Goal: Task Accomplishment & Management: Manage account settings

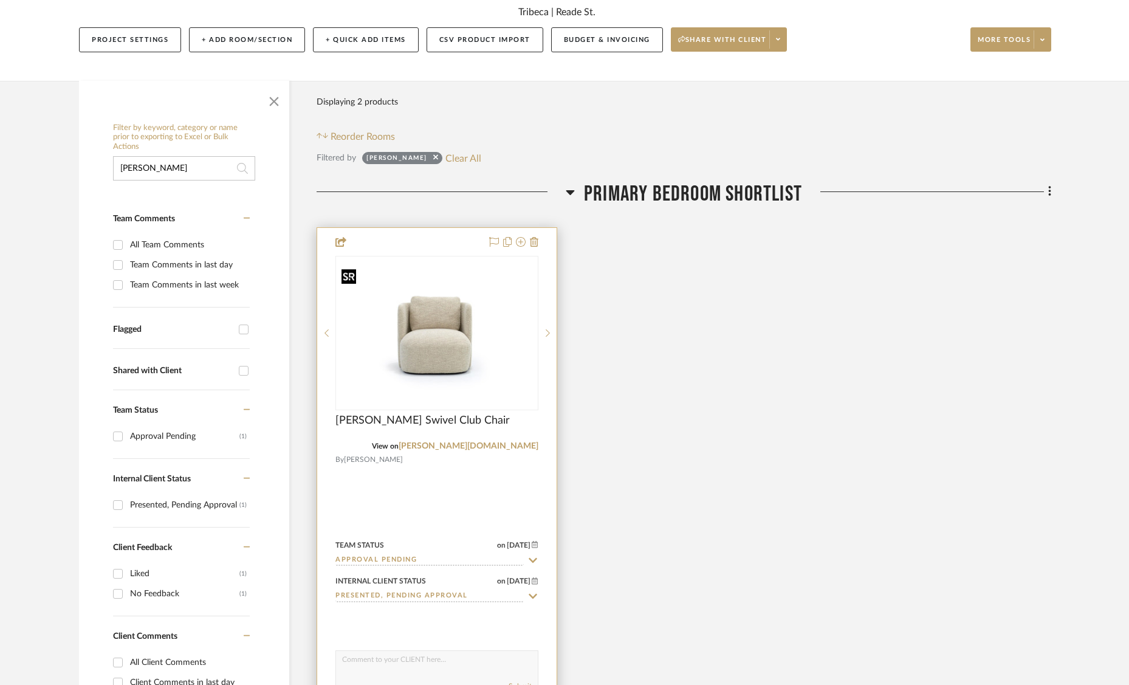
scroll to position [148, 0]
click at [427, 359] on img "0" at bounding box center [437, 332] width 201 height 138
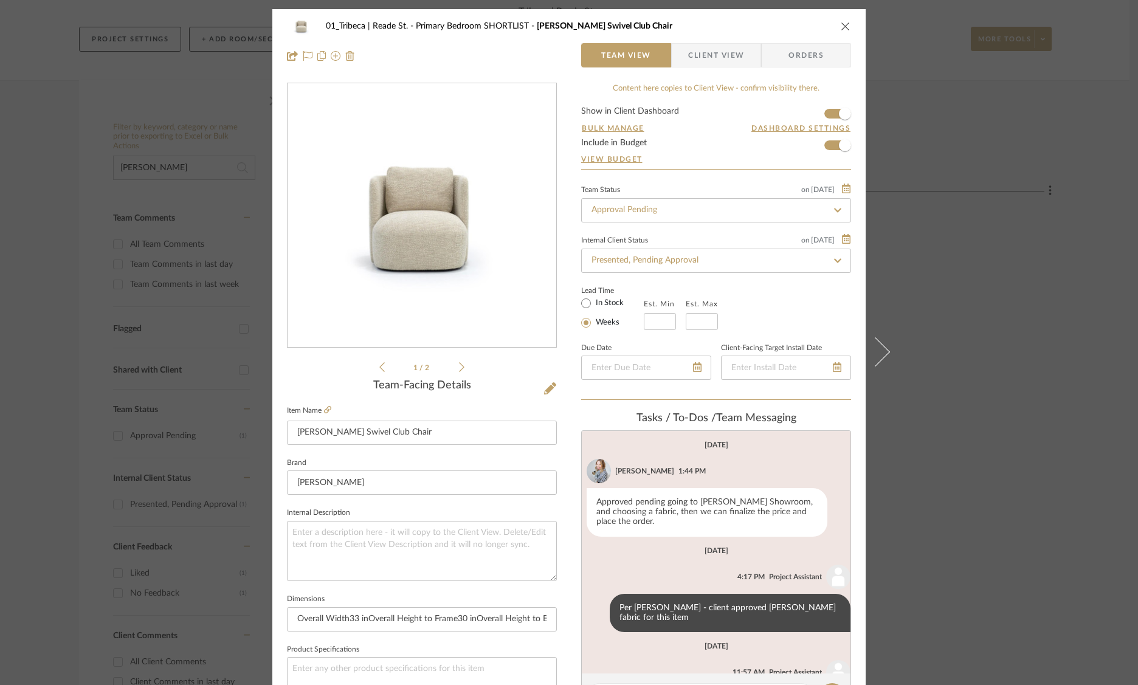
scroll to position [61, 0]
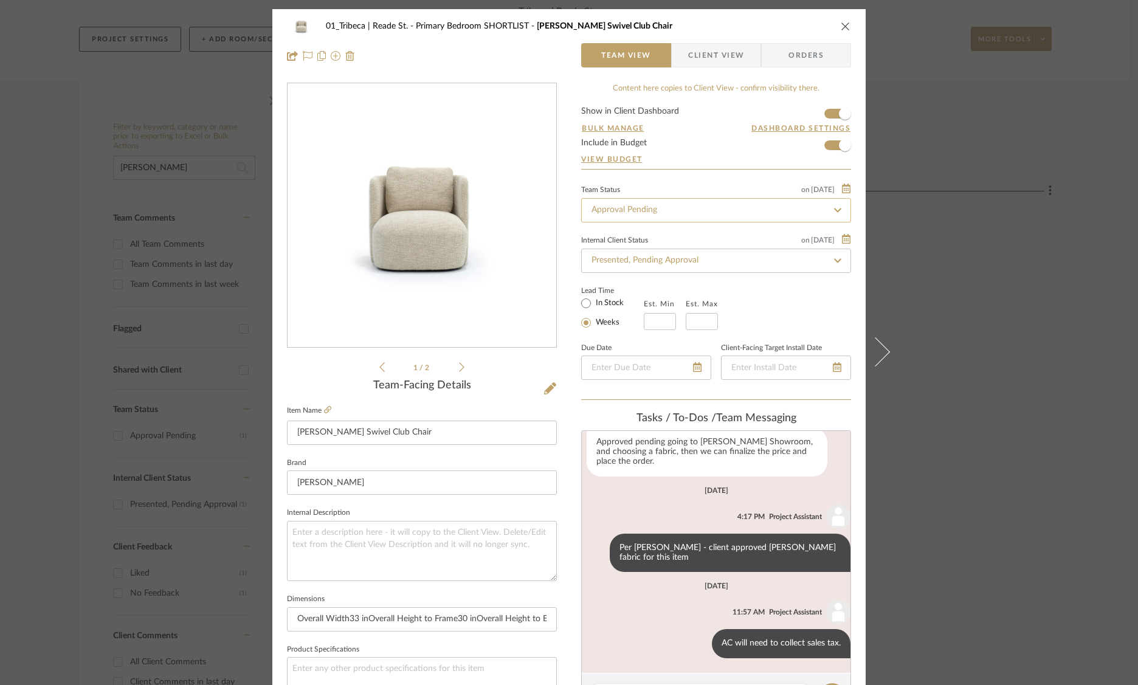
click at [648, 211] on input "Approval Pending" at bounding box center [716, 210] width 270 height 24
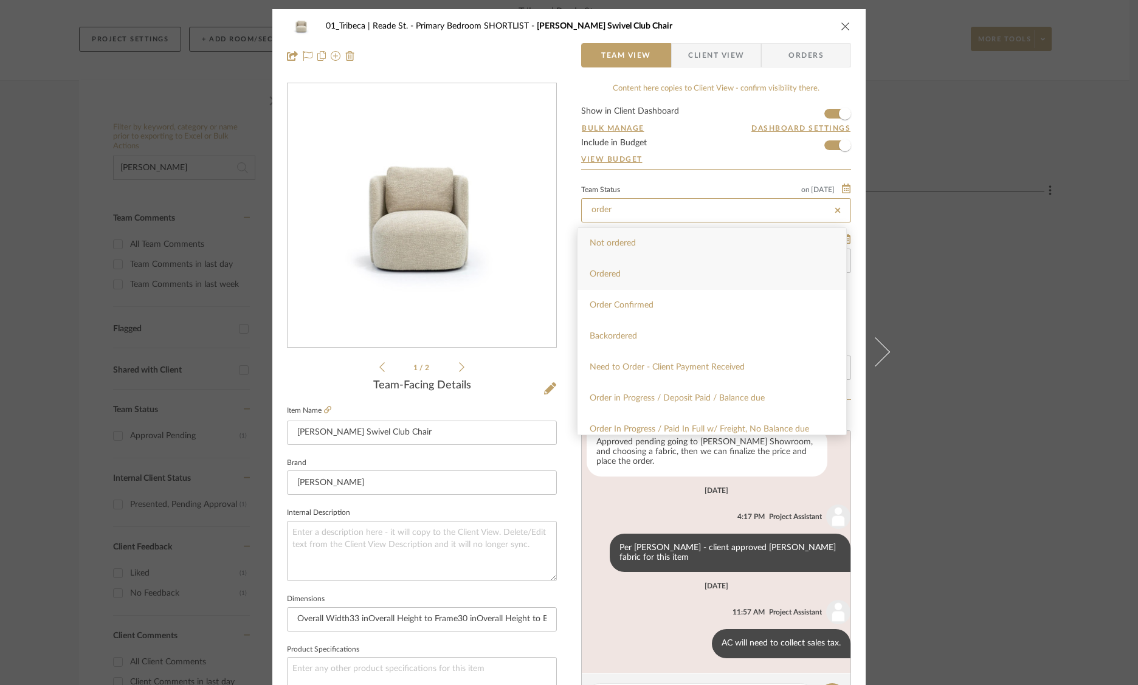
type input "order"
click at [614, 266] on div "Ordered" at bounding box center [711, 274] width 269 height 31
type input "[DATE]"
type input "Ordered"
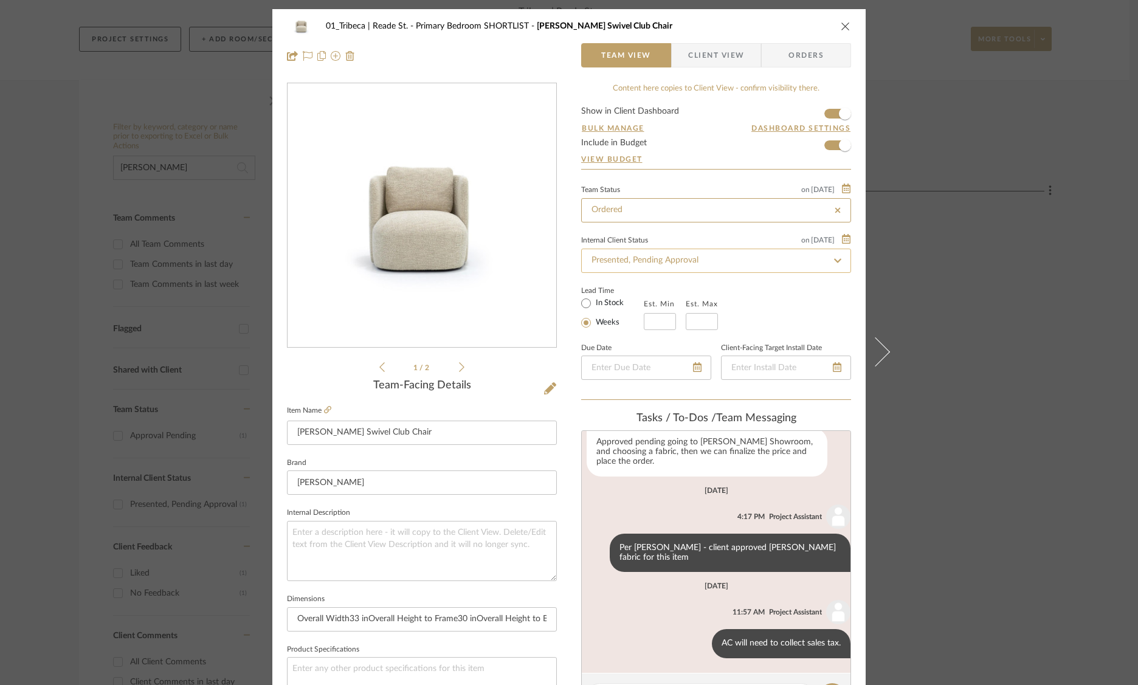
type input "[DATE]"
type input "Ordered"
click at [626, 262] on input "Presented, Pending Approval" at bounding box center [716, 261] width 270 height 24
type input "o"
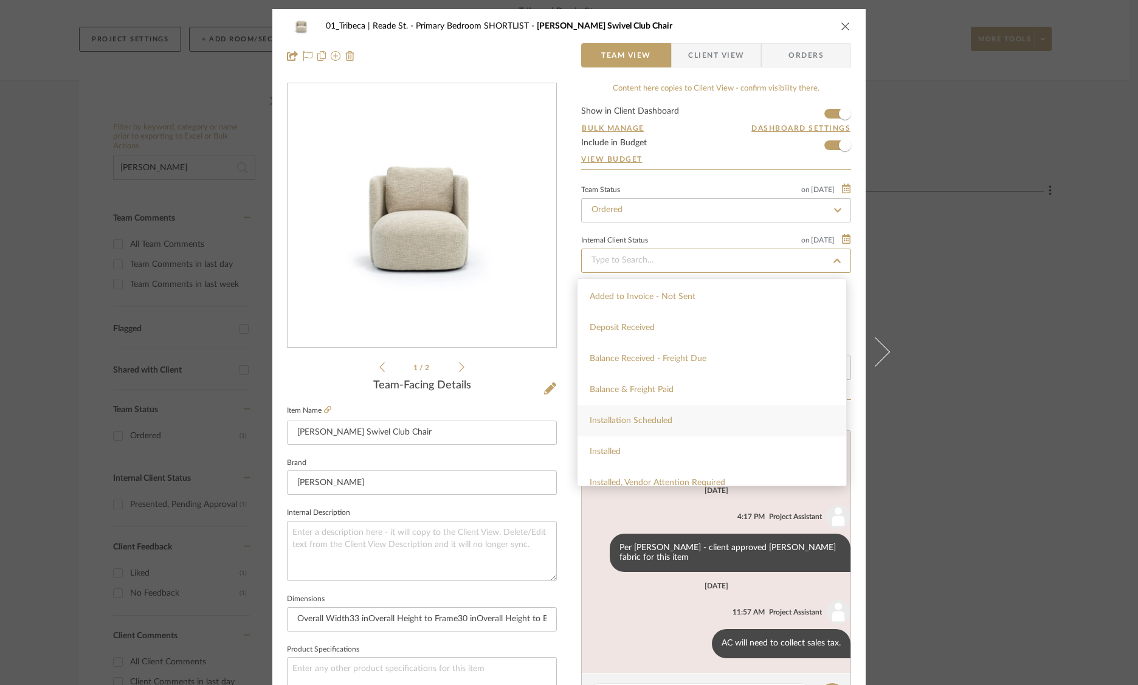
scroll to position [232, 0]
click at [624, 382] on div "Balance & Freight Paid" at bounding box center [711, 372] width 269 height 31
type input "[DATE]"
type input "Balance & Freight Paid"
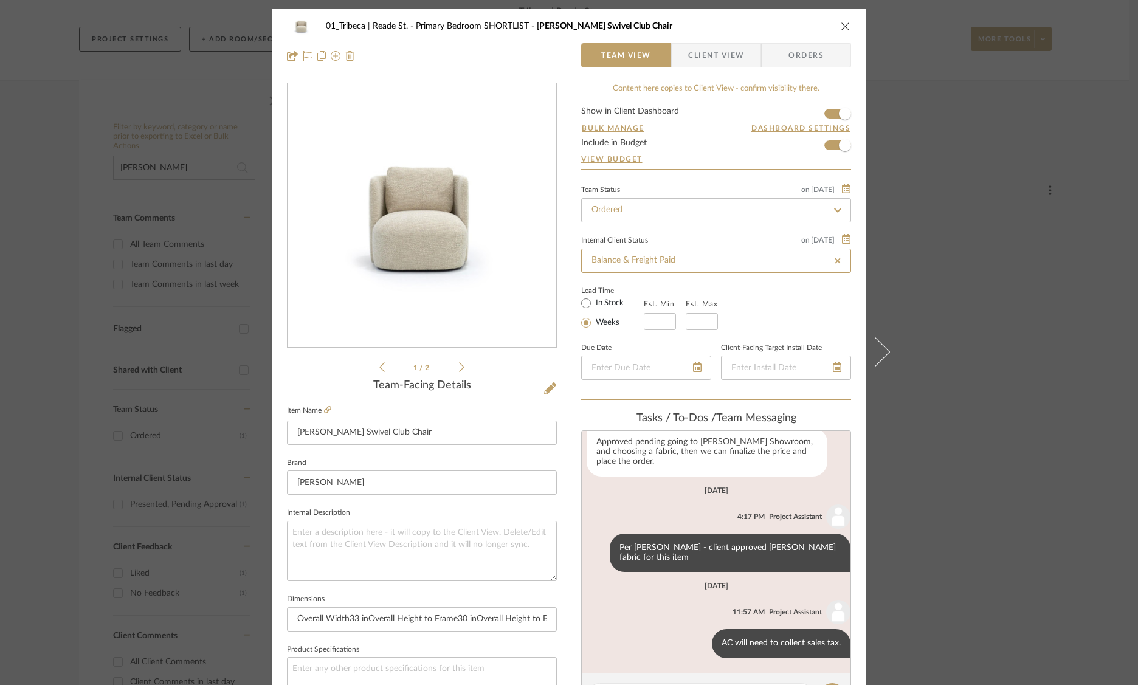
type input "[DATE]"
type input "Balance & Freight Paid"
click at [840, 24] on icon "close" at bounding box center [845, 26] width 10 height 10
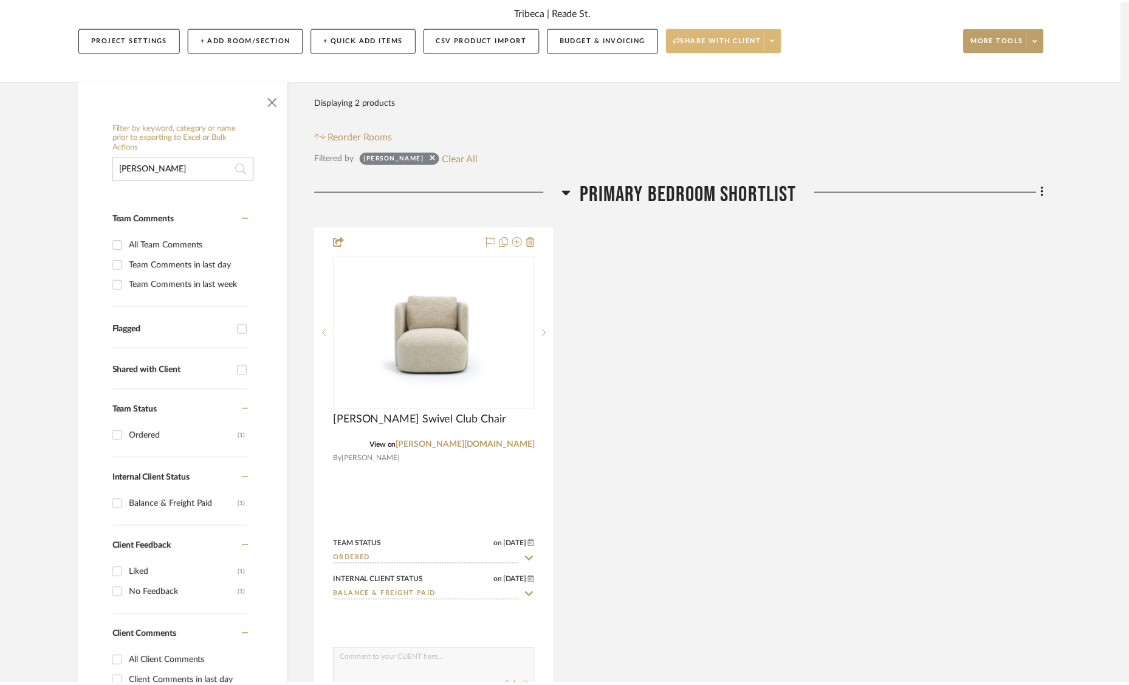
scroll to position [148, 0]
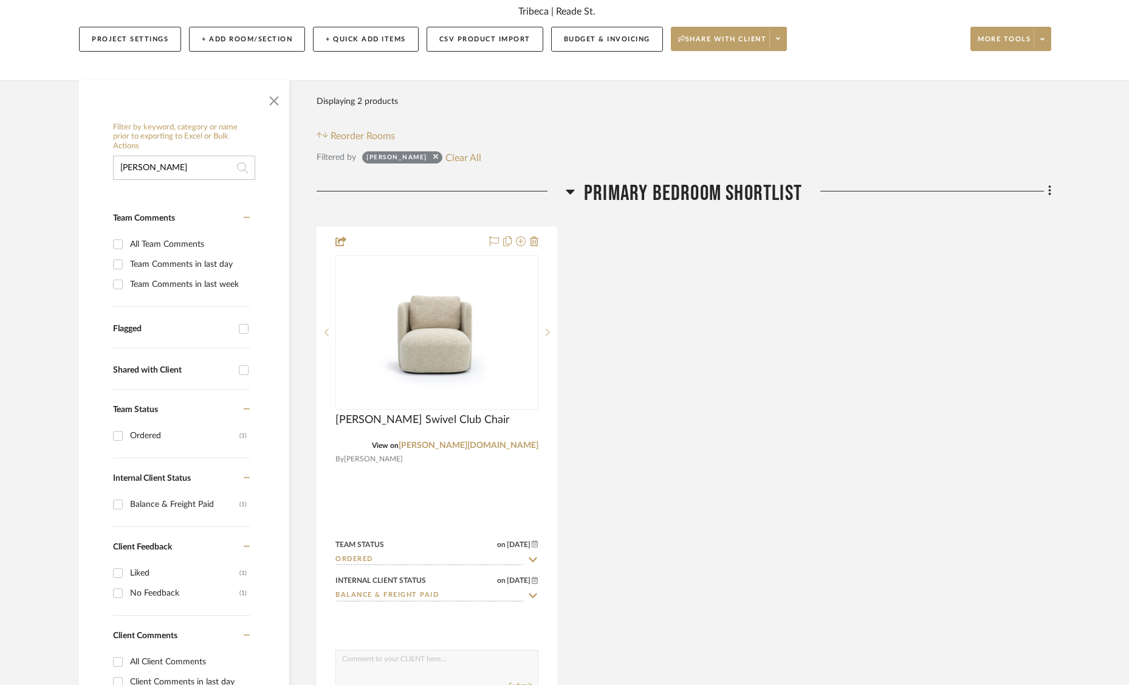
click at [161, 163] on input "[PERSON_NAME]" at bounding box center [184, 168] width 142 height 24
click at [163, 166] on input "[PERSON_NAME]" at bounding box center [184, 168] width 142 height 24
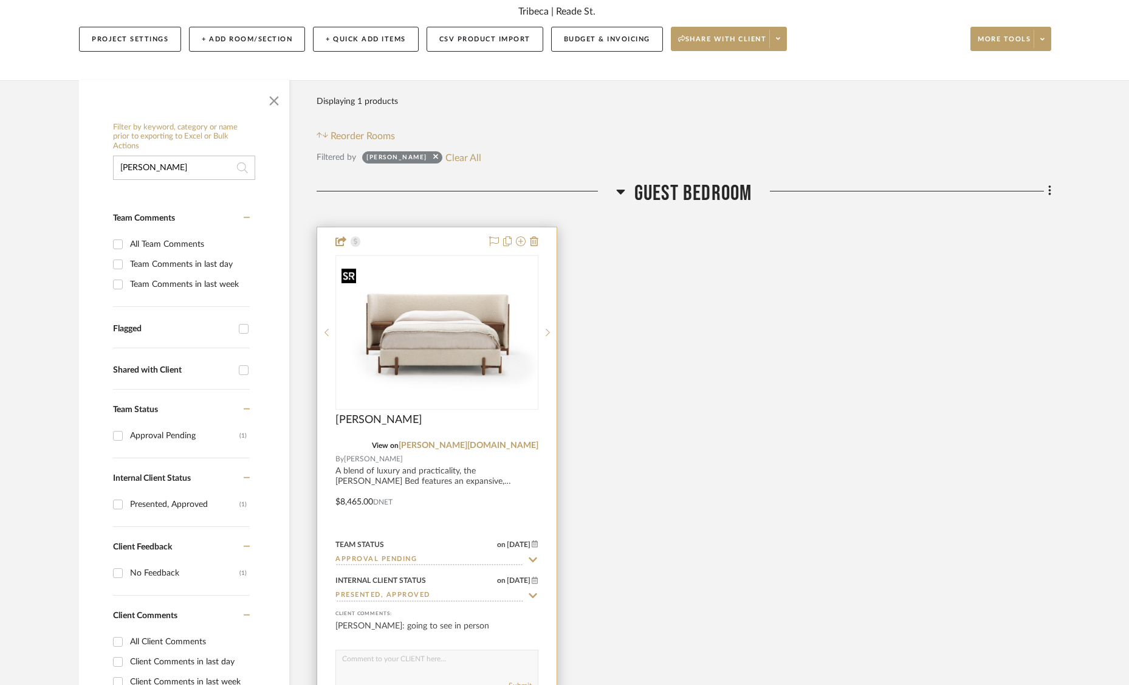
type input "[PERSON_NAME]"
click at [420, 341] on div at bounding box center [436, 332] width 203 height 154
click at [425, 316] on img "0" at bounding box center [437, 332] width 201 height 138
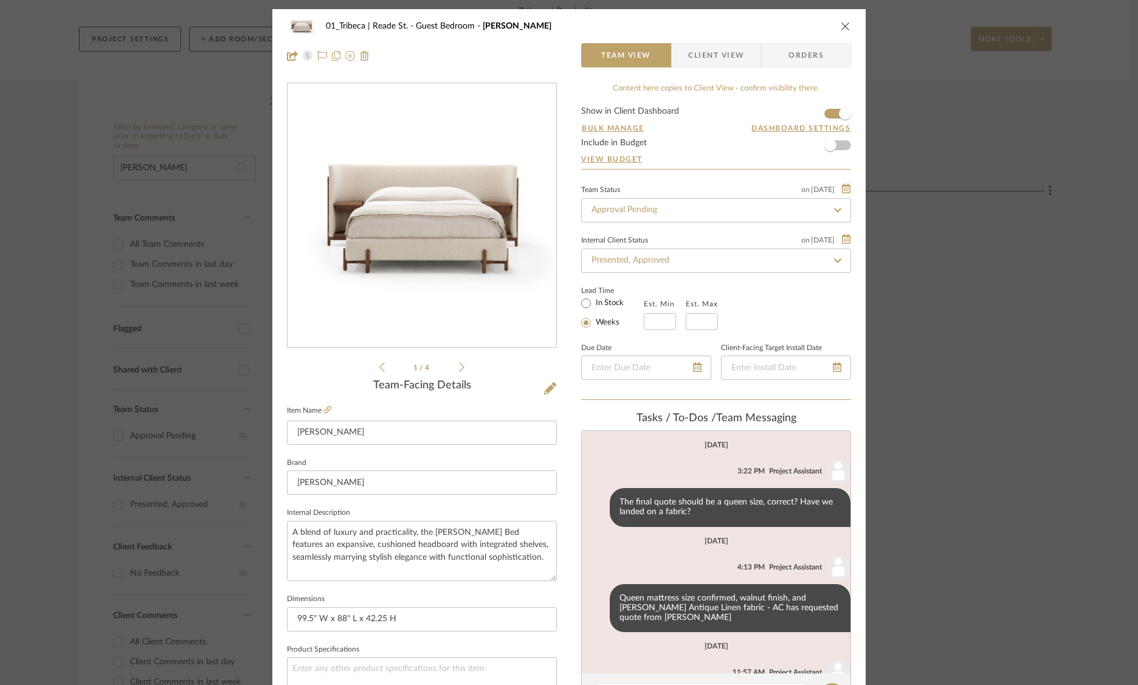
scroll to position [61, 0]
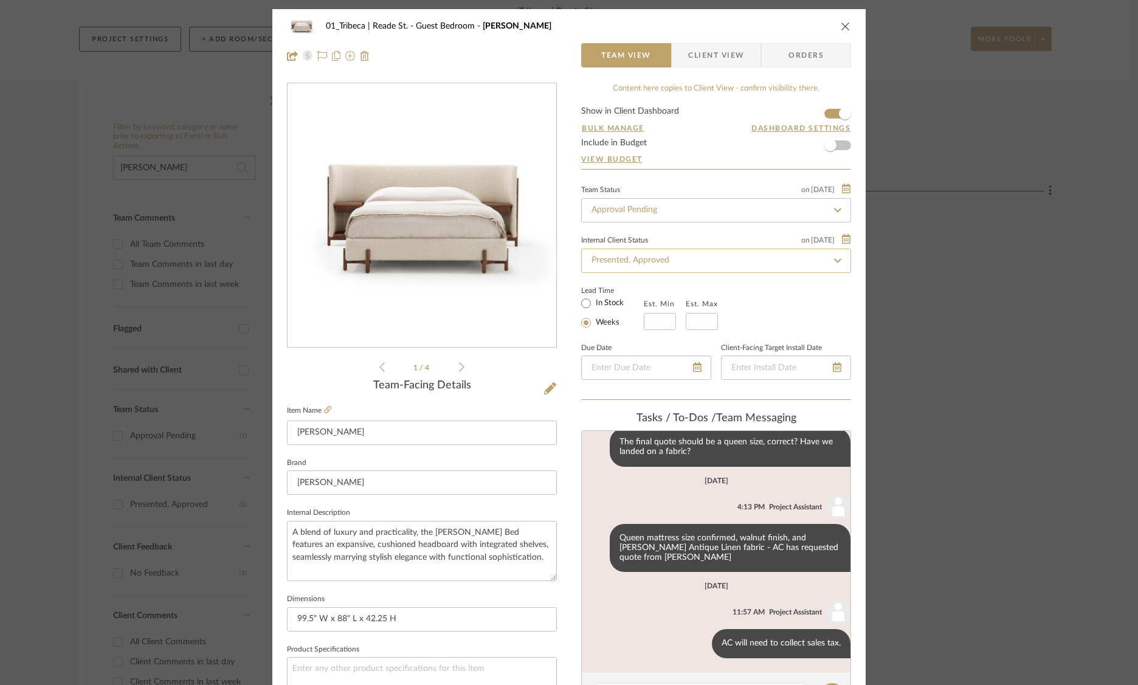
click at [676, 264] on input "Presented, Approved" at bounding box center [716, 261] width 270 height 24
type input "de"
click at [624, 265] on input "de" at bounding box center [716, 261] width 270 height 24
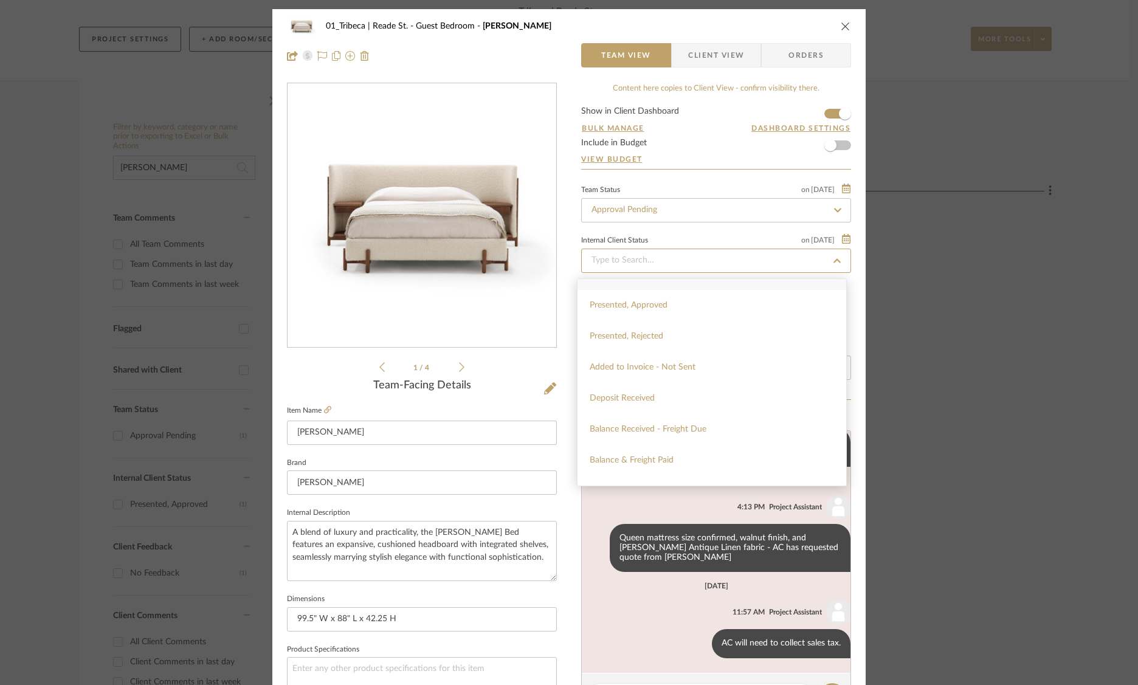
scroll to position [181, 0]
click at [637, 425] on span "Balance & Freight Paid" at bounding box center [631, 423] width 84 height 9
type input "[DATE]"
type input "Balance & Freight Paid"
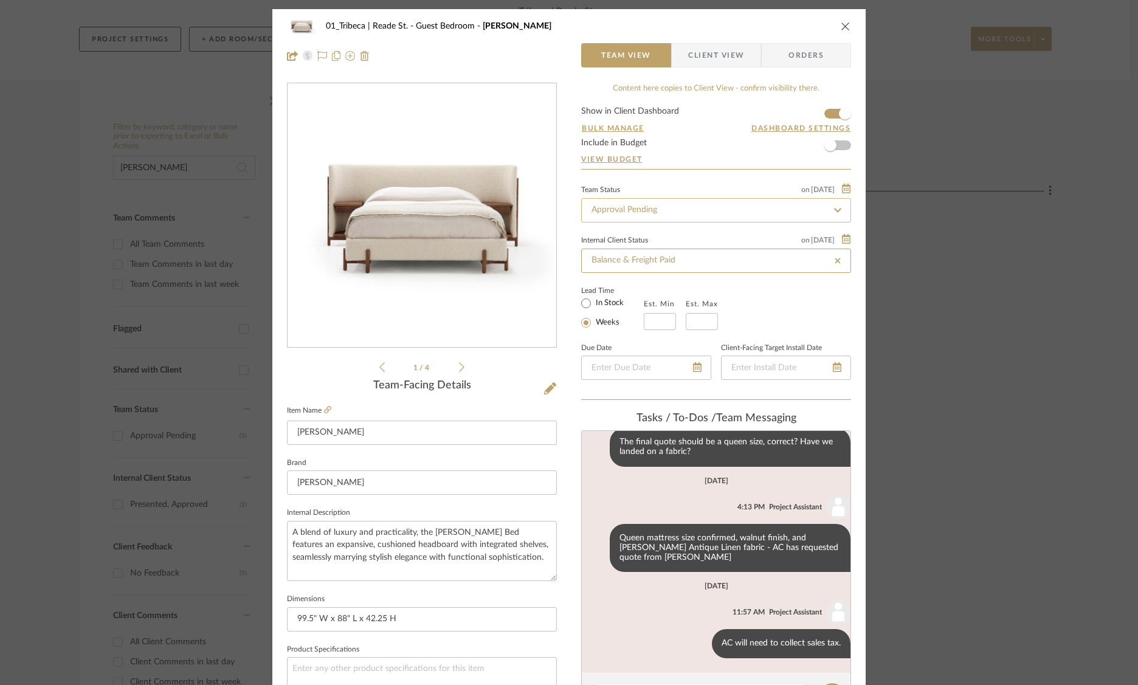
type input "[DATE]"
type input "Balance & Freight Paid"
click at [619, 214] on input "Approval Pending" at bounding box center [716, 210] width 270 height 24
type input "ordered"
click at [614, 272] on span "Ordered" at bounding box center [604, 274] width 31 height 9
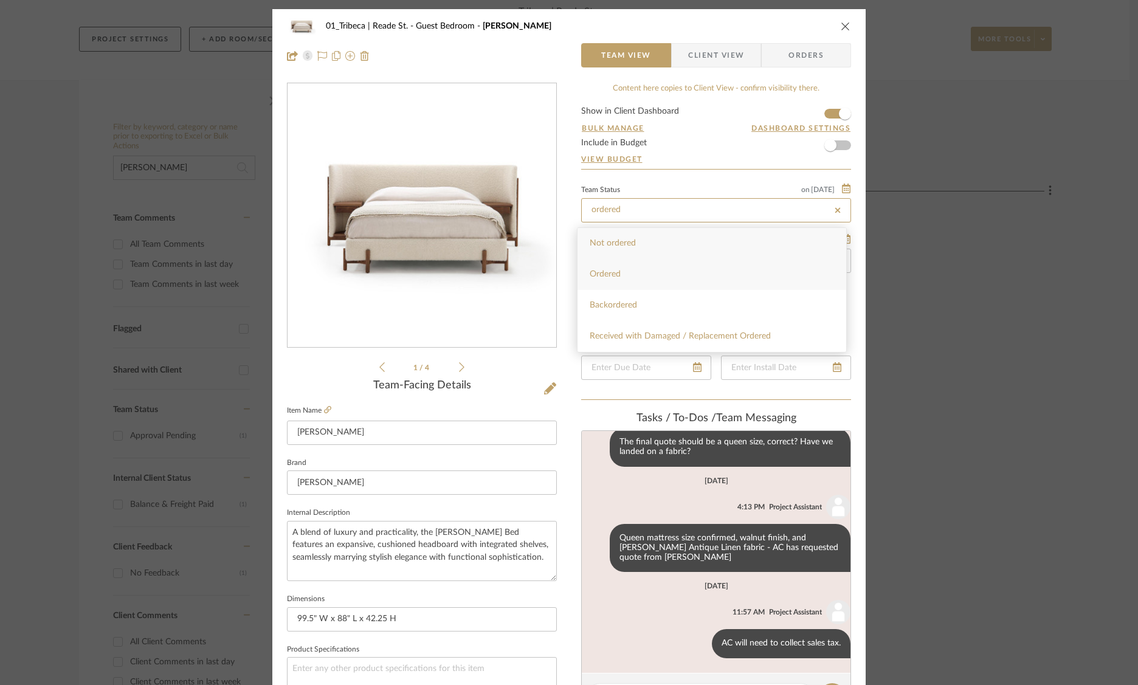
type input "[DATE]"
type input "Ordered"
type input "[DATE]"
type input "Ordered"
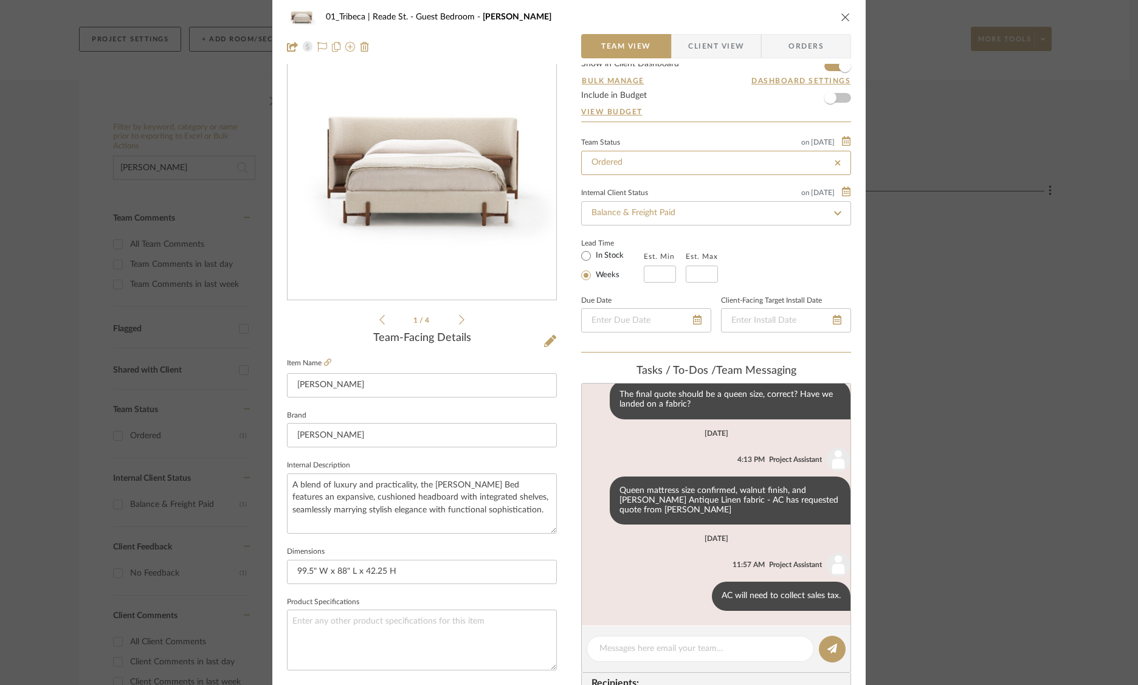
scroll to position [0, 0]
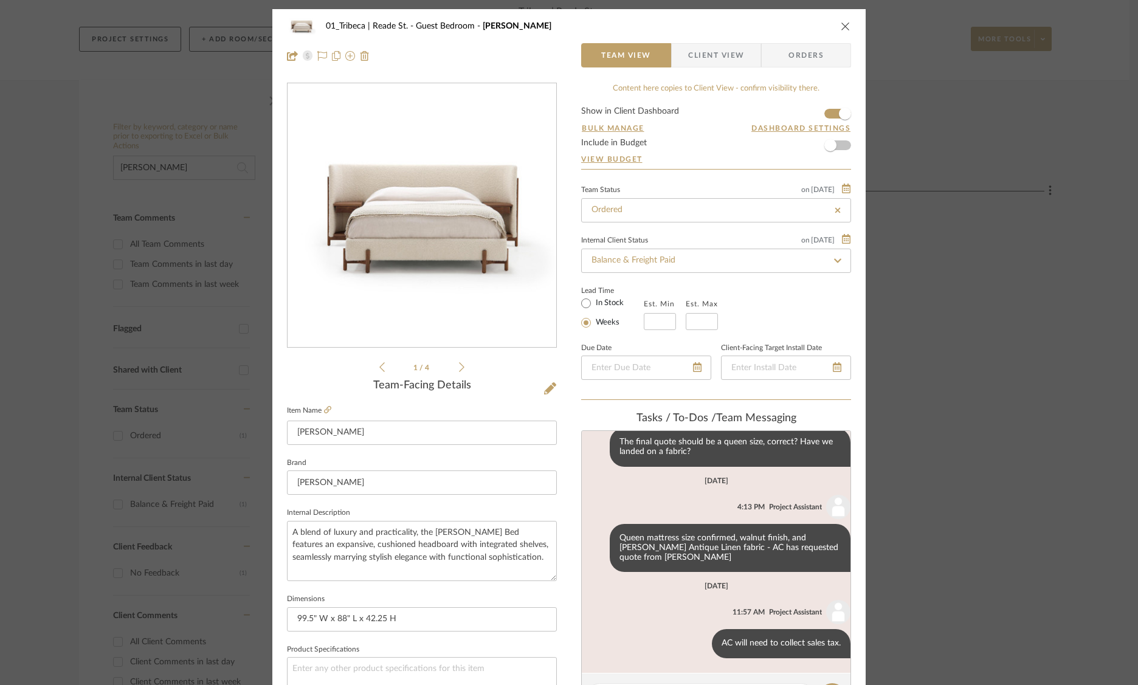
click at [840, 26] on icon "close" at bounding box center [845, 26] width 10 height 10
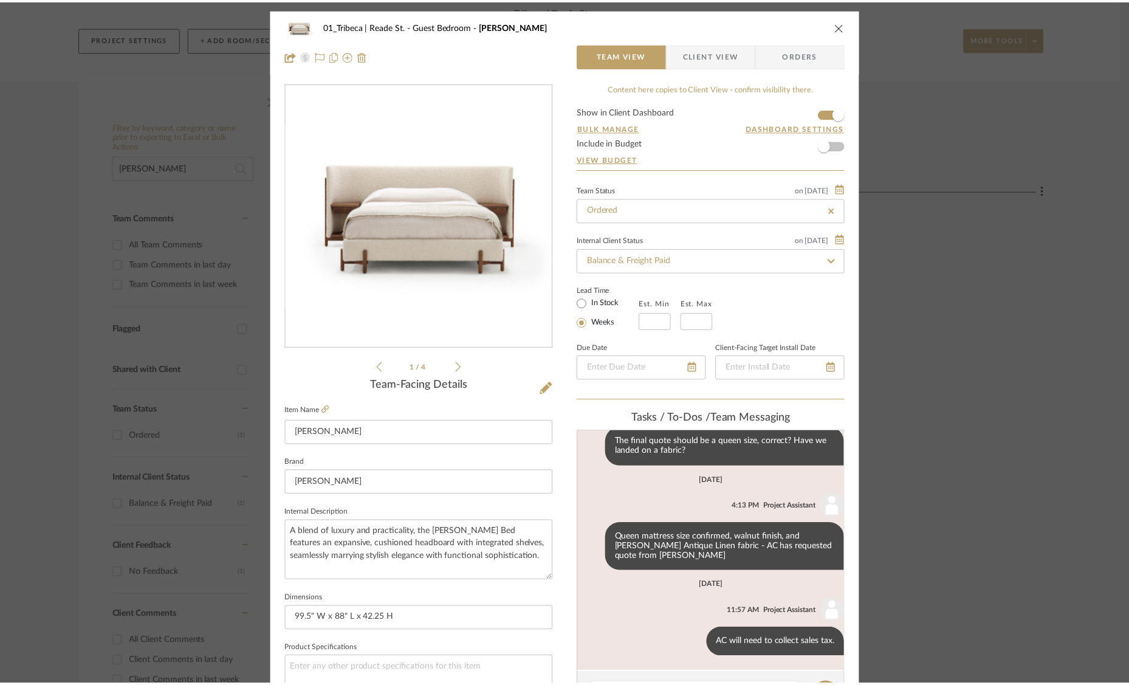
scroll to position [148, 0]
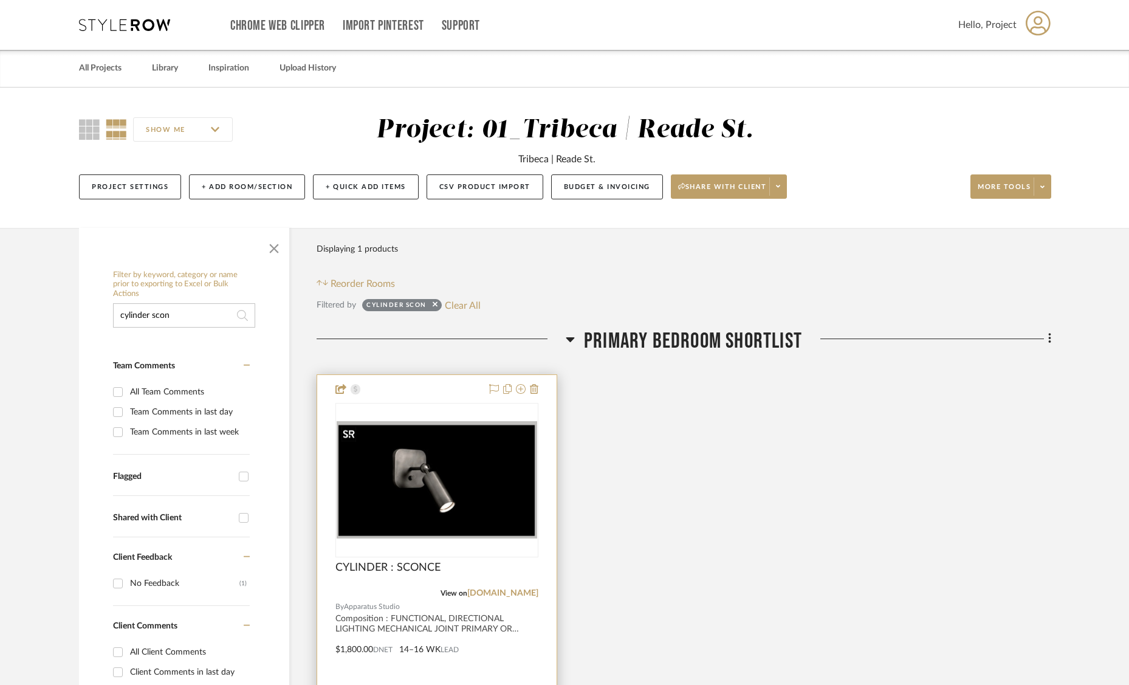
click at [0, 0] on img at bounding box center [0, 0] width 0 height 0
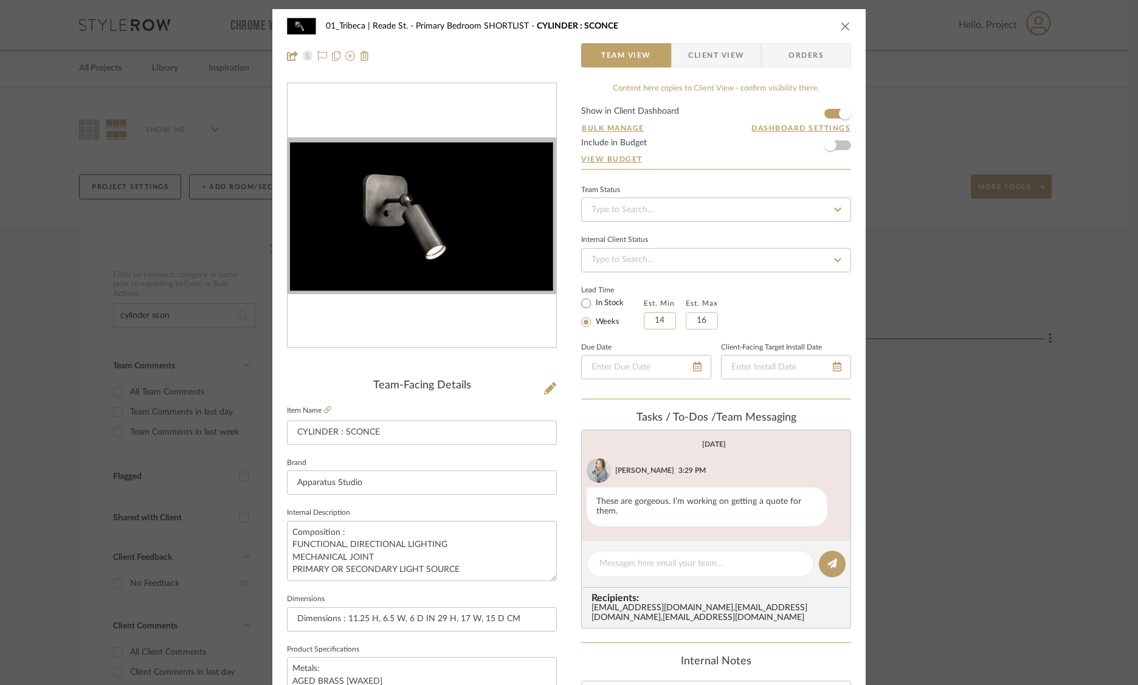
click at [656, 320] on input "14" at bounding box center [660, 320] width 32 height 17
type input "16"
click at [701, 325] on input "16" at bounding box center [701, 320] width 32 height 17
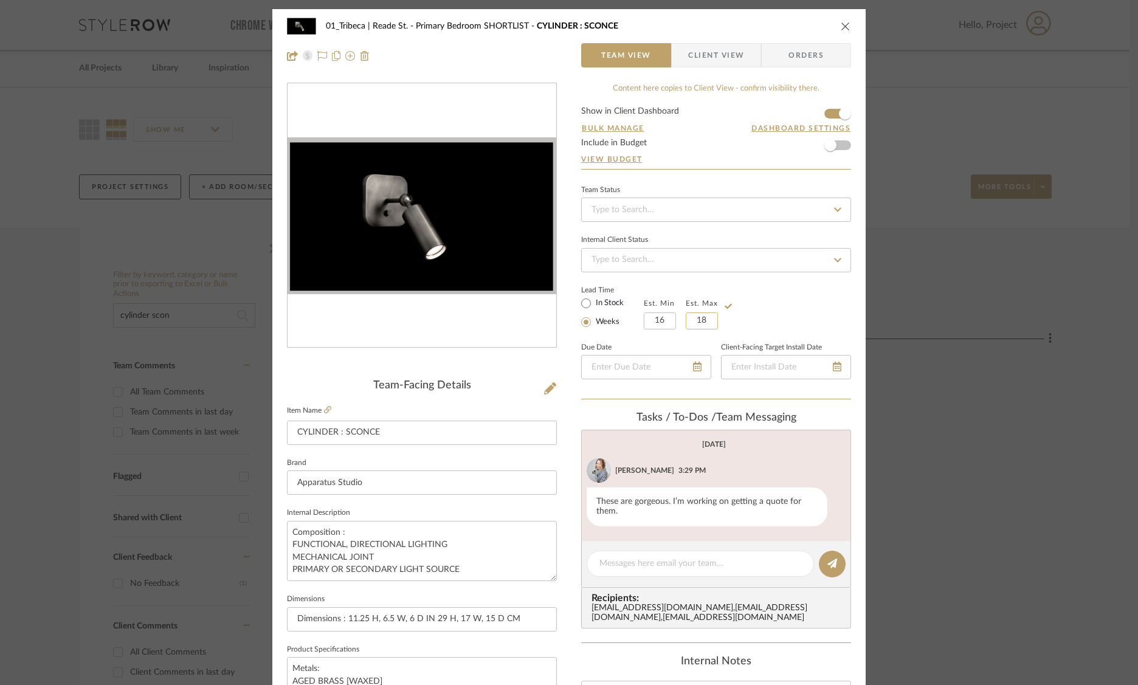
type input "18"
click at [768, 287] on div "Lead Time In Stock Weeks Est. Min 16 Est. Max 18" at bounding box center [716, 305] width 270 height 47
click at [840, 21] on icon "close" at bounding box center [845, 26] width 10 height 10
